Goal: Information Seeking & Learning: Learn about a topic

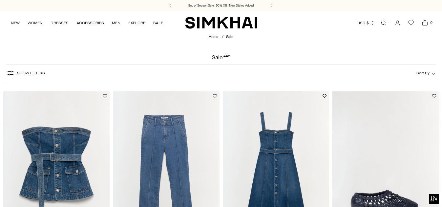
scroll to position [643, 0]
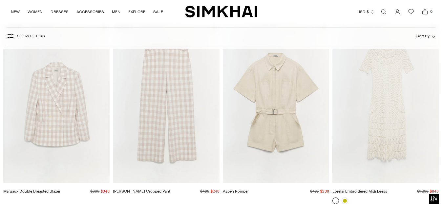
click at [0, 0] on img "Lorelai Embroidered Midi Dress" at bounding box center [0, 0] width 0 height 0
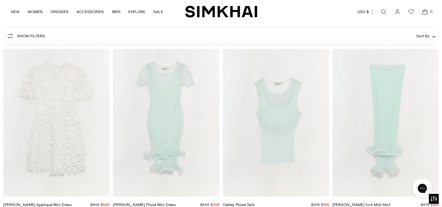
scroll to position [4158, 0]
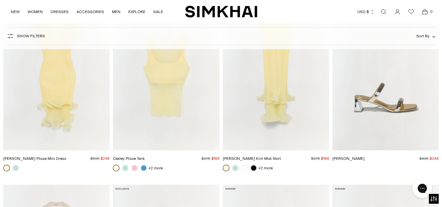
click at [38, 37] on span "Show Filters" at bounding box center [31, 36] width 28 height 5
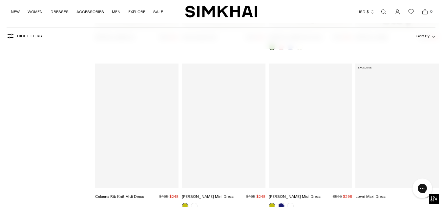
scroll to position [4505, 0]
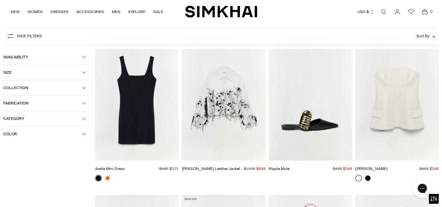
click at [84, 135] on icon "button" at bounding box center [83, 135] width 3 height 2
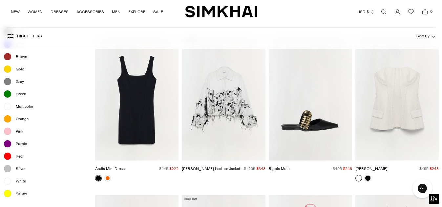
scroll to position [4859, 0]
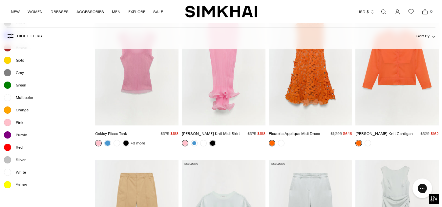
click at [23, 173] on span "White" at bounding box center [19, 173] width 14 height 6
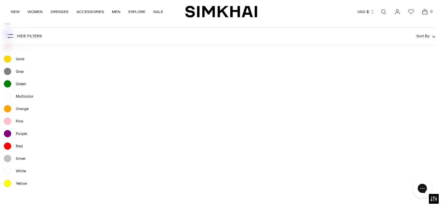
scroll to position [4866, 0]
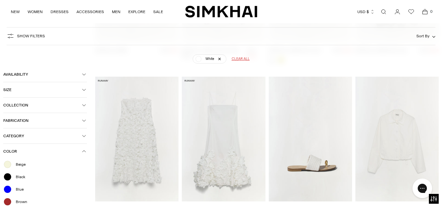
scroll to position [49, 0]
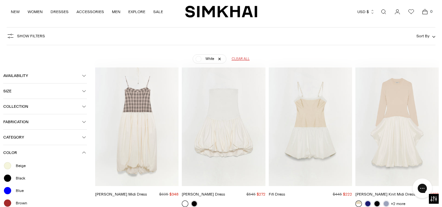
click at [83, 137] on icon "button" at bounding box center [84, 138] width 4 height 4
click at [6, 169] on icon at bounding box center [5, 168] width 3 height 3
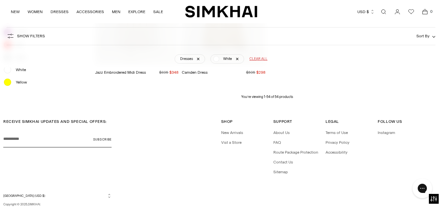
scroll to position [2122, 0]
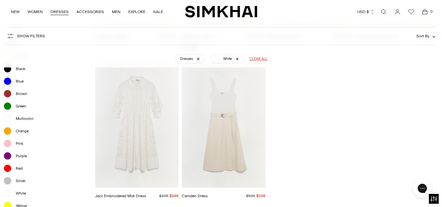
click at [61, 10] on link "DRESSES" at bounding box center [60, 12] width 18 height 14
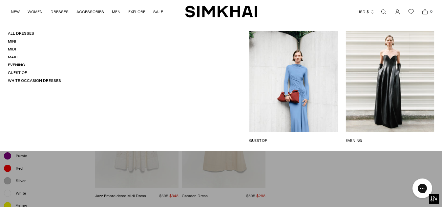
scroll to position [2122, 0]
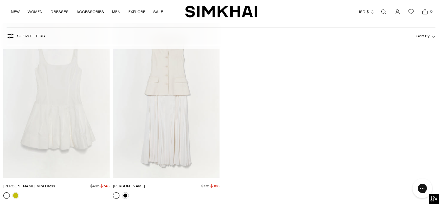
scroll to position [3368, 0]
